Goal: Book appointment/travel/reservation

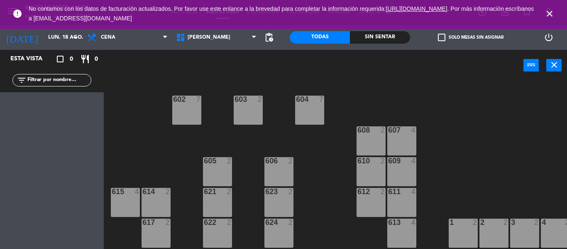
click at [552, 11] on icon "close" at bounding box center [550, 14] width 10 height 10
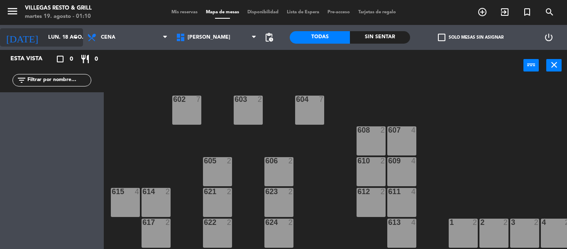
click at [44, 37] on input "lun. 18 ago." at bounding box center [79, 37] width 70 height 14
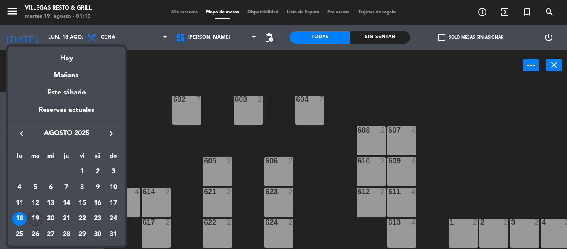
click at [32, 215] on div "19" at bounding box center [35, 219] width 14 height 14
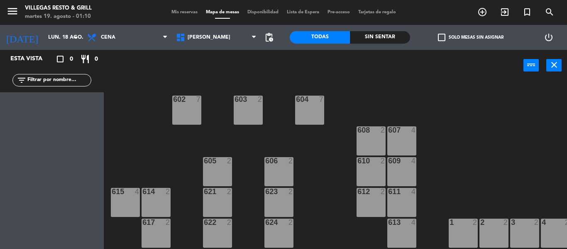
type input "[DATE]"
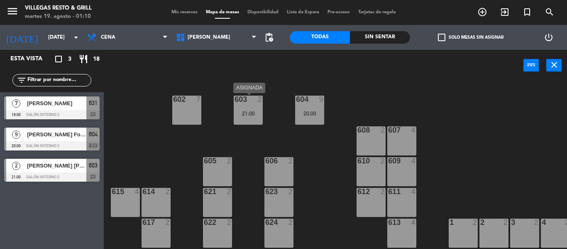
click at [252, 119] on div "603 2 21:00" at bounding box center [248, 109] width 29 height 29
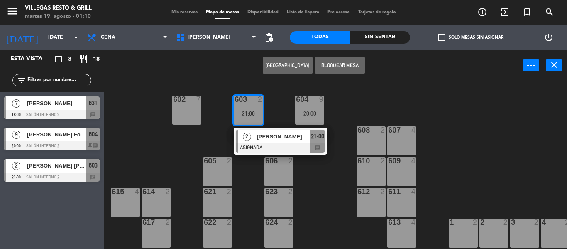
click at [225, 176] on div "605 2" at bounding box center [217, 171] width 29 height 29
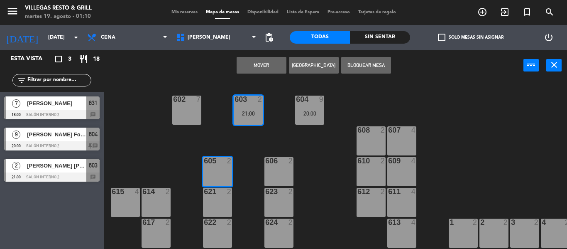
click at [261, 67] on button "Mover" at bounding box center [262, 65] width 50 height 17
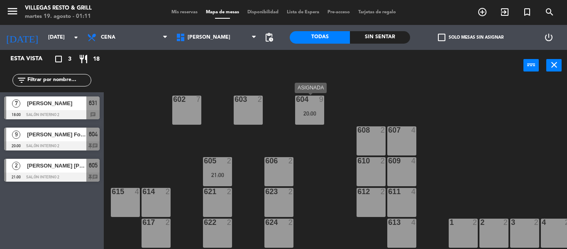
click at [307, 109] on div "604 9 20:00" at bounding box center [309, 109] width 29 height 29
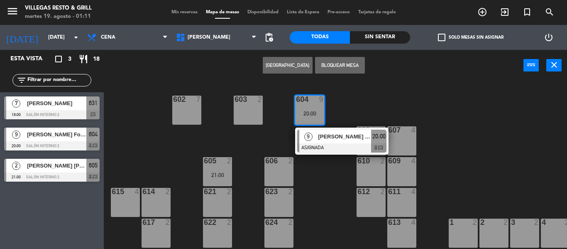
click at [318, 132] on div "[PERSON_NAME] Foods" at bounding box center [344, 136] width 54 height 14
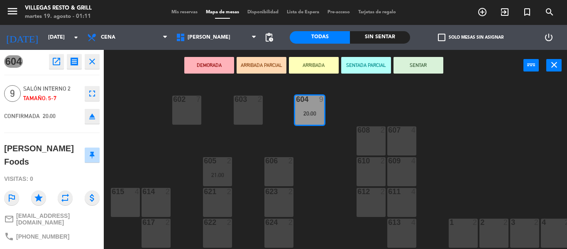
scroll to position [74, 0]
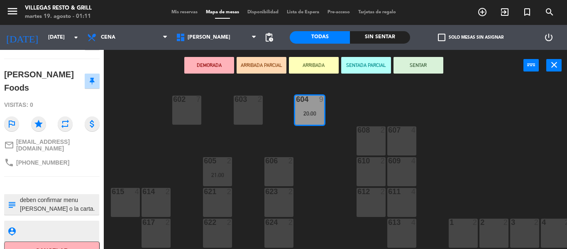
click at [85, 195] on textarea at bounding box center [58, 203] width 79 height 17
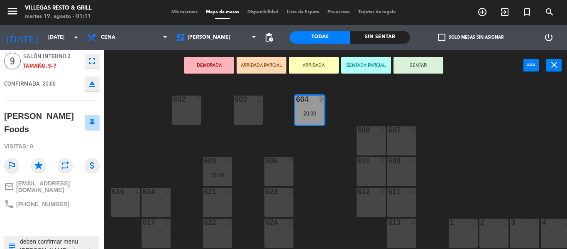
scroll to position [0, 0]
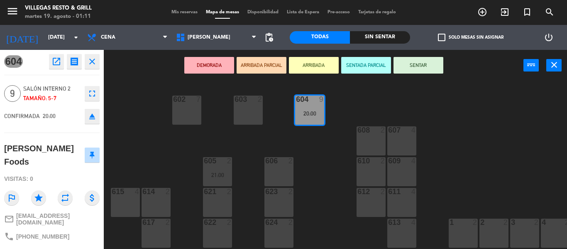
click at [93, 60] on icon "close" at bounding box center [92, 61] width 10 height 10
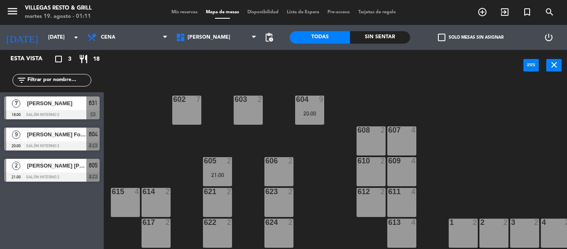
click at [316, 126] on div "602 7 603 2 604 9 20:00 608 2 607 4 605 2 21:00 606 2 610 2 609 4 621 2 623 2 6…" at bounding box center [338, 165] width 457 height 168
click at [276, 205] on div "623 2" at bounding box center [278, 202] width 29 height 29
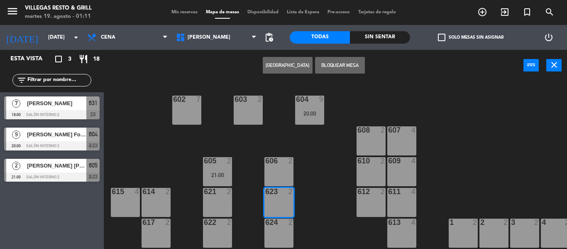
click at [320, 149] on div "602 7 603 2 604 9 20:00 608 2 607 4 605 2 21:00 606 2 610 2 609 4 621 2 623 2 6…" at bounding box center [338, 165] width 457 height 168
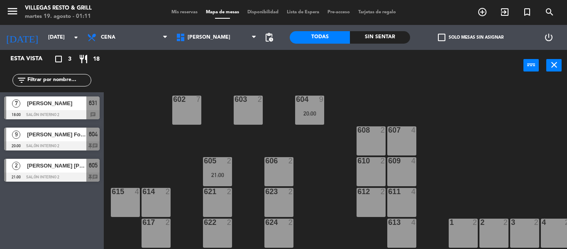
click at [312, 112] on div "20:00" at bounding box center [309, 113] width 29 height 6
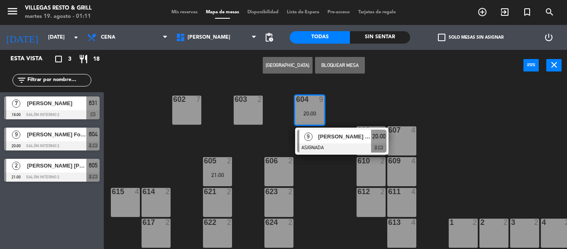
click at [276, 212] on div "623 2" at bounding box center [278, 202] width 29 height 29
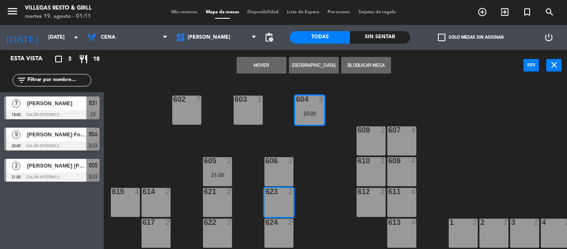
click at [268, 72] on button "Mover" at bounding box center [262, 65] width 50 height 17
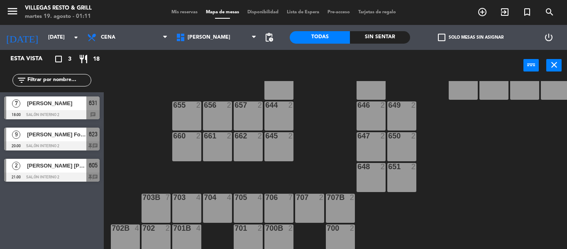
scroll to position [341, 0]
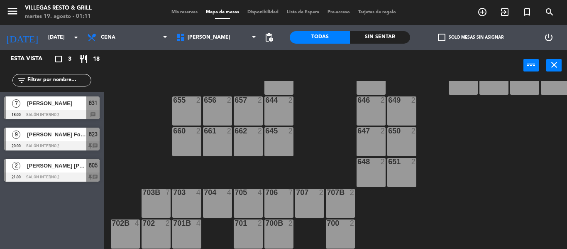
click at [191, 229] on div "701B 4" at bounding box center [186, 233] width 29 height 29
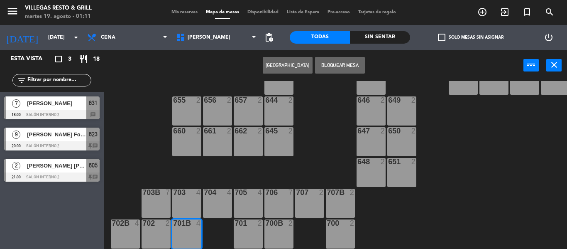
click at [252, 233] on div "701 2" at bounding box center [248, 233] width 29 height 29
click at [301, 103] on div "602 7 603 2 604 7 608 2 607 4 605 2 21:00 606 2 610 2 609 4 621 2 623 9 20:00 6…" at bounding box center [338, 165] width 457 height 168
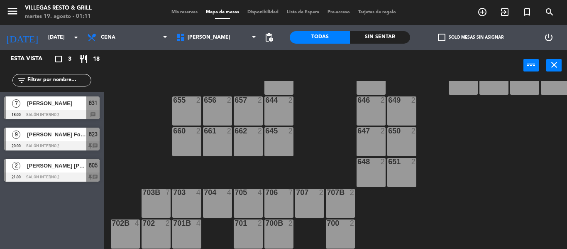
scroll to position [217, 0]
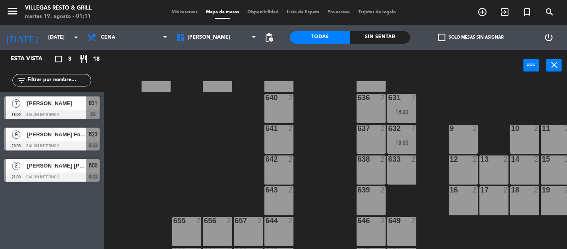
click at [396, 139] on div "18:00" at bounding box center [401, 142] width 29 height 6
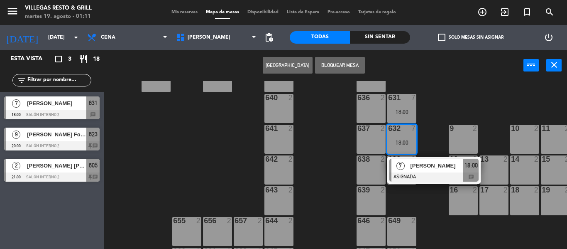
scroll to position [341, 0]
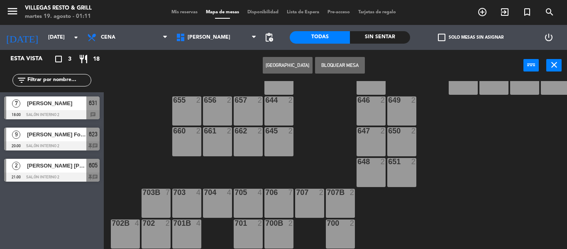
click at [179, 229] on div "701B 4" at bounding box center [186, 233] width 29 height 29
click at [256, 225] on div "701 2" at bounding box center [248, 233] width 29 height 29
click at [287, 61] on button "Mover" at bounding box center [288, 65] width 50 height 17
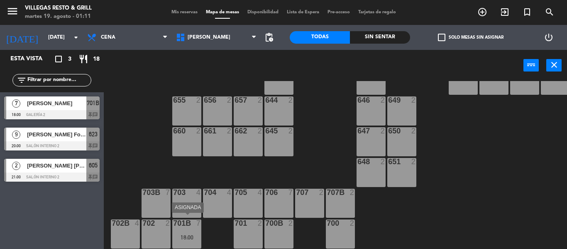
drag, startPoint x: 189, startPoint y: 223, endPoint x: 307, endPoint y: 193, distance: 122.1
click at [234, 214] on div "602 7 603 2 604 7 608 2 607 4 605 2 21:00 606 2 610 2 609 4 621 2 623 9 20:00 6…" at bounding box center [338, 165] width 457 height 168
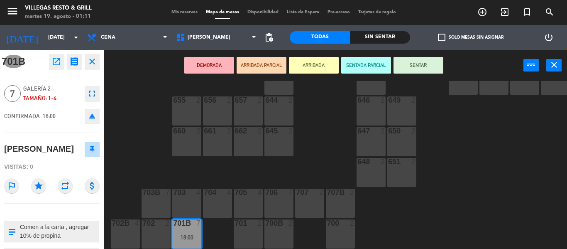
scroll to position [258, 0]
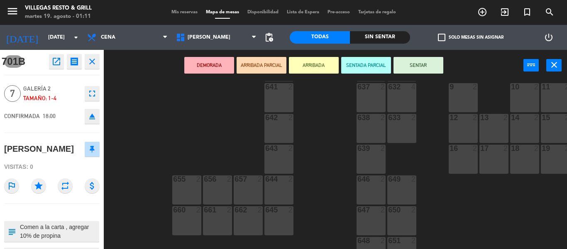
click at [554, 157] on div "19 2" at bounding box center [555, 158] width 29 height 29
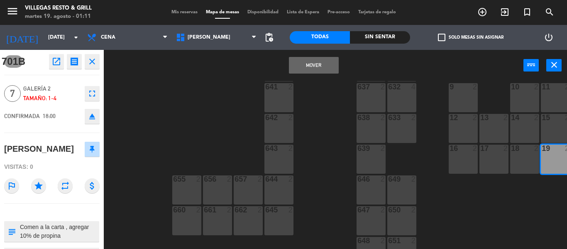
click at [523, 165] on div "18 2" at bounding box center [524, 158] width 29 height 29
click at [499, 165] on div "17 2" at bounding box center [493, 158] width 29 height 29
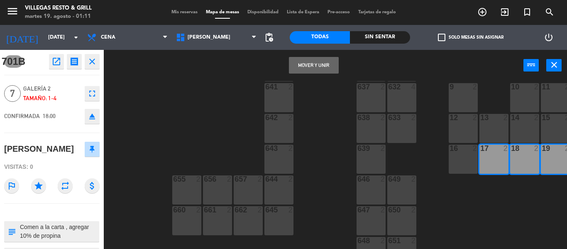
click at [308, 69] on button "Mover y Unir" at bounding box center [314, 65] width 50 height 17
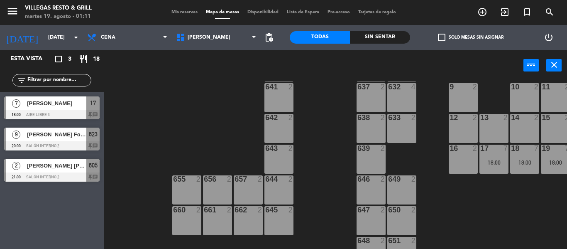
click at [63, 107] on span "[PERSON_NAME]" at bounding box center [56, 103] width 59 height 9
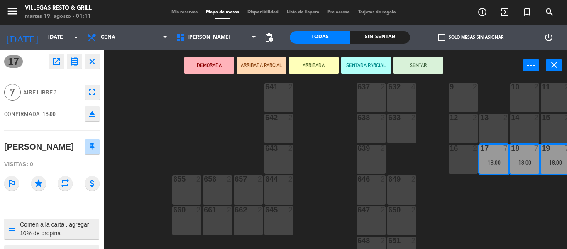
click at [81, 228] on textarea at bounding box center [58, 228] width 79 height 17
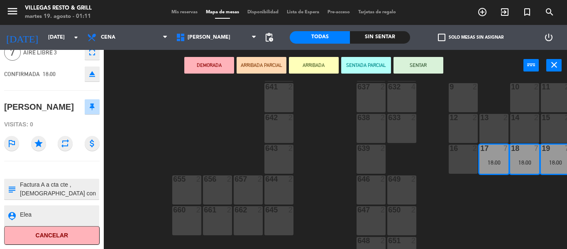
click at [80, 192] on textarea at bounding box center [58, 188] width 79 height 17
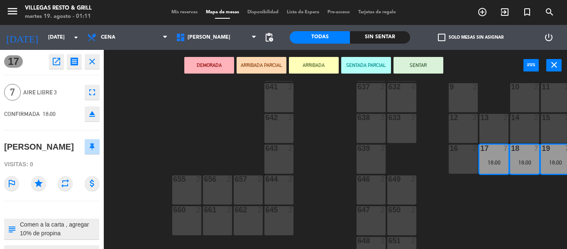
click at [91, 60] on icon "close" at bounding box center [92, 61] width 10 height 10
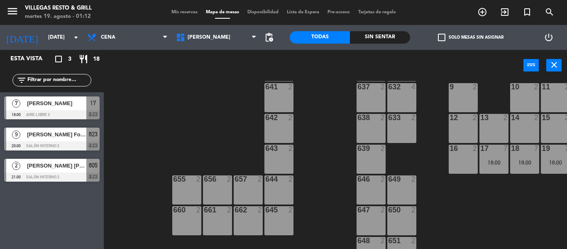
click at [493, 151] on div at bounding box center [494, 147] width 14 height 7
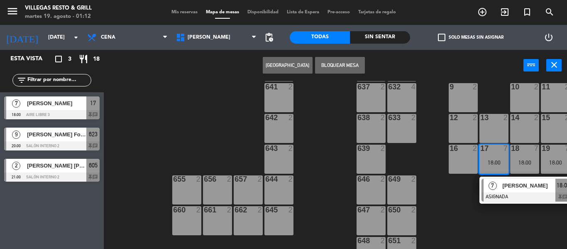
scroll to position [341, 0]
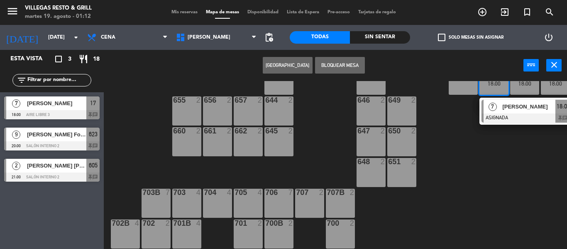
click at [281, 232] on div "700B 2" at bounding box center [278, 233] width 29 height 29
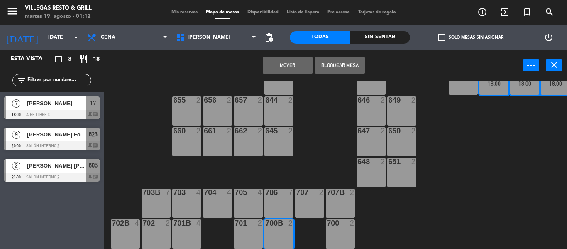
click at [346, 233] on div "700 2" at bounding box center [340, 233] width 29 height 29
click at [342, 232] on div "700 2" at bounding box center [340, 233] width 29 height 29
click at [288, 61] on button "Mover" at bounding box center [288, 65] width 50 height 17
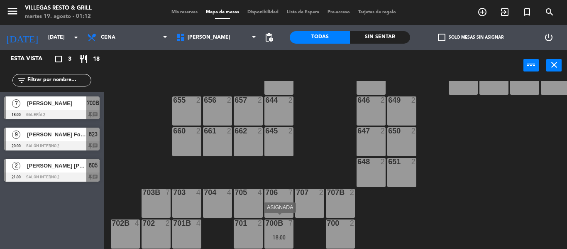
click at [286, 227] on div "700B 7 18:00" at bounding box center [278, 233] width 29 height 29
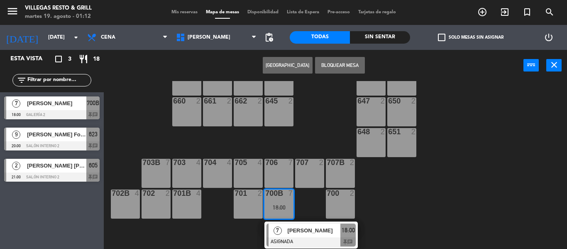
click at [290, 229] on span "[PERSON_NAME]" at bounding box center [313, 230] width 53 height 9
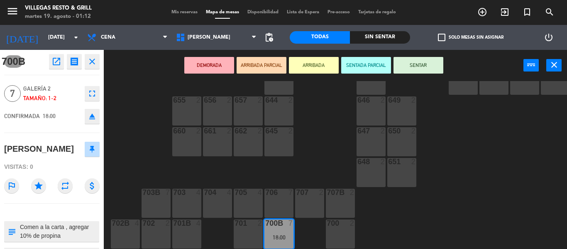
scroll to position [42, 0]
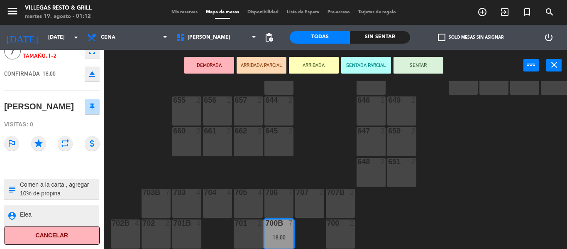
click at [57, 215] on textarea at bounding box center [58, 215] width 79 height 10
type textarea "Elea/no mover"
click at [13, 217] on icon "person_pin" at bounding box center [11, 215] width 9 height 9
click at [132, 163] on div "602 7 603 2 604 7 608 2 607 4 605 2 21:00 606 2 610 2 609 4 621 2 623 9 20:00 6…" at bounding box center [338, 165] width 457 height 168
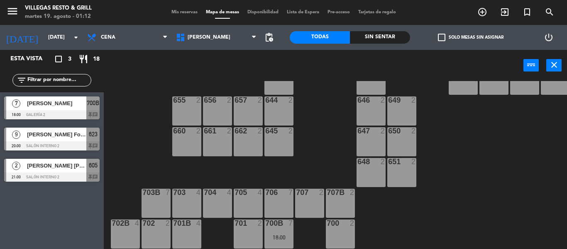
click at [281, 225] on div "700B 7 18:00" at bounding box center [278, 233] width 29 height 29
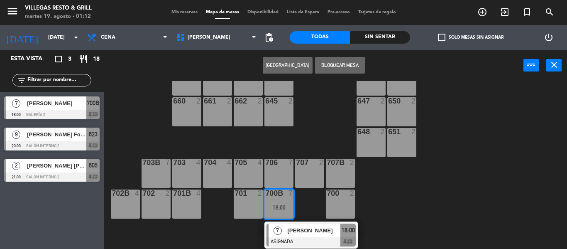
click at [287, 227] on span "[PERSON_NAME]" at bounding box center [313, 230] width 53 height 9
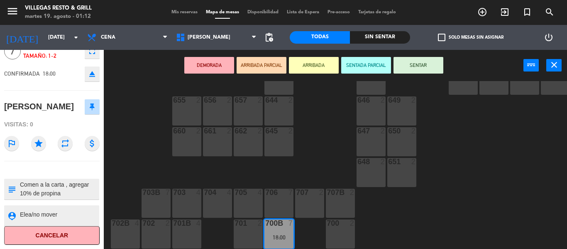
click at [81, 192] on textarea at bounding box center [58, 188] width 79 height 17
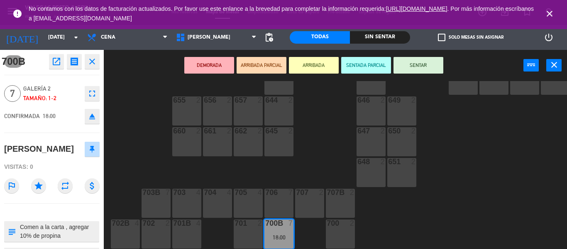
click at [90, 62] on icon "close" at bounding box center [92, 61] width 10 height 10
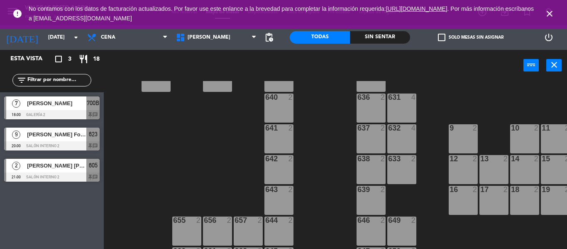
scroll to position [341, 0]
